Goal: Information Seeking & Learning: Check status

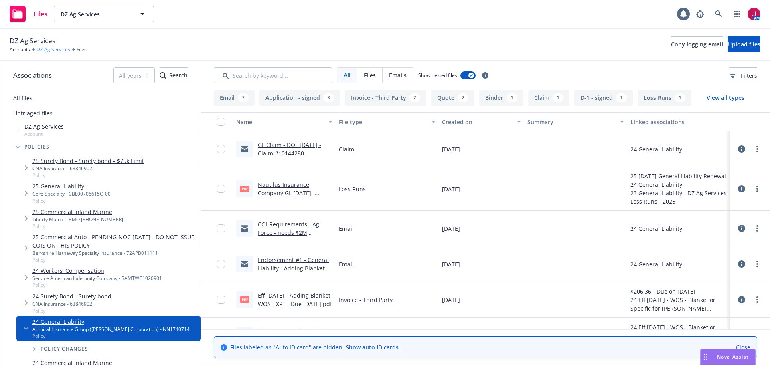
click at [55, 48] on link "DZ Ag Services" at bounding box center [54, 49] width 34 height 7
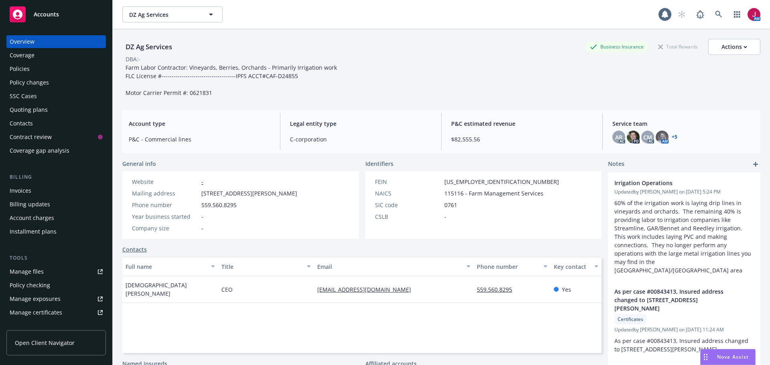
click at [24, 194] on div "Invoices" at bounding box center [21, 191] width 22 height 13
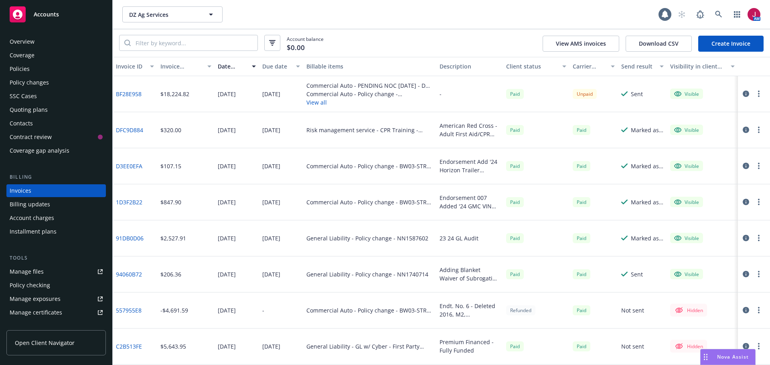
click at [48, 95] on div "SSC Cases" at bounding box center [56, 96] width 93 height 13
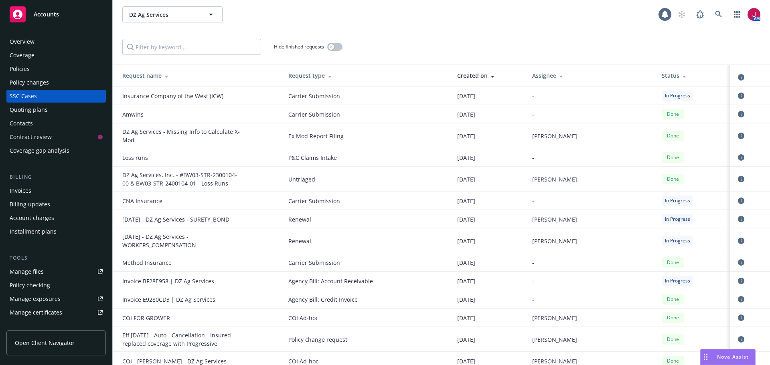
scroll to position [294, 0]
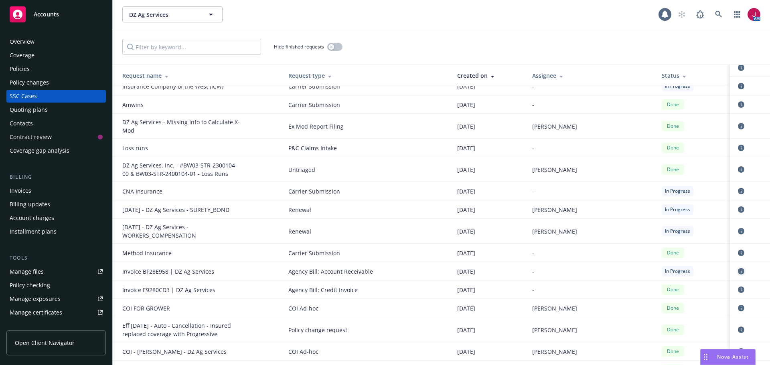
click at [738, 268] on icon "circleInformation" at bounding box center [741, 271] width 6 height 6
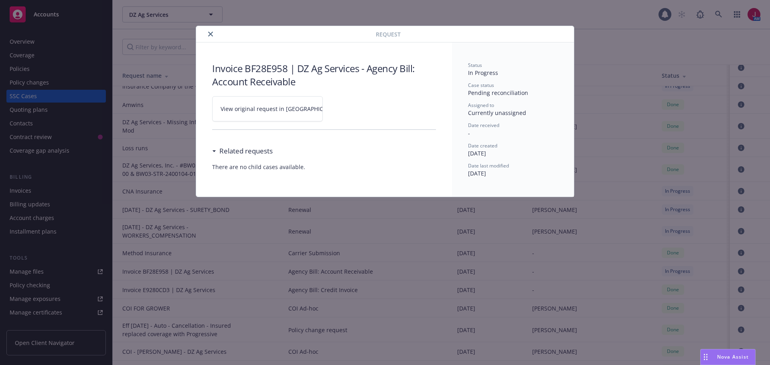
click at [229, 116] on link "View original request in [GEOGRAPHIC_DATA]" at bounding box center [267, 108] width 111 height 25
